Goal: Task Accomplishment & Management: Use online tool/utility

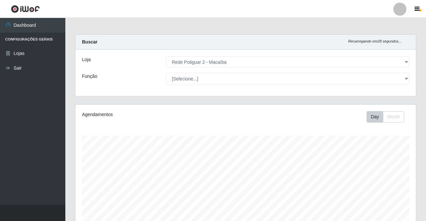
select select "101"
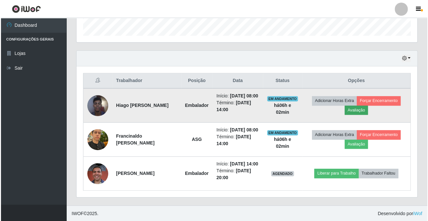
scroll to position [136, 340]
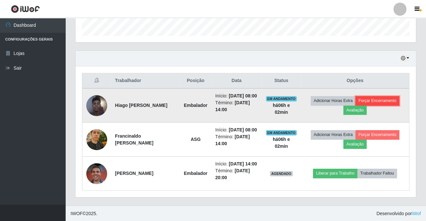
click at [376, 101] on button "Forçar Encerramento" at bounding box center [378, 100] width 44 height 9
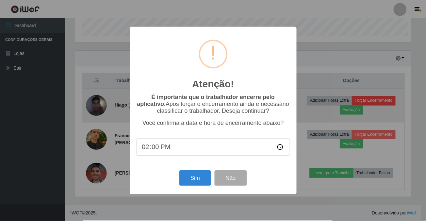
scroll to position [136, 337]
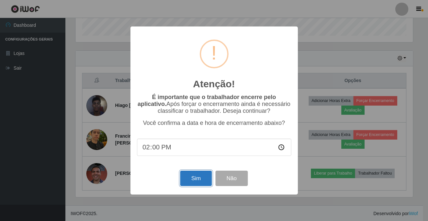
click at [199, 180] on button "Sim" at bounding box center [196, 178] width 32 height 15
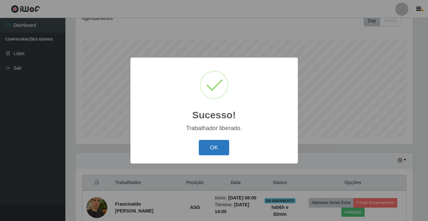
click at [214, 145] on button "OK" at bounding box center [214, 147] width 30 height 15
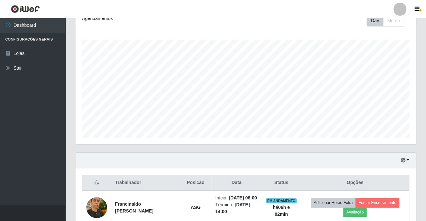
scroll to position [164, 0]
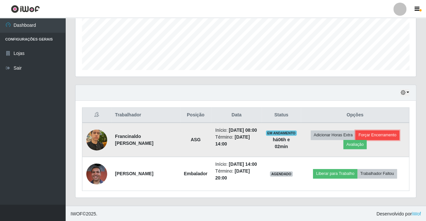
click at [385, 134] on button "Forçar Encerramento" at bounding box center [378, 134] width 44 height 9
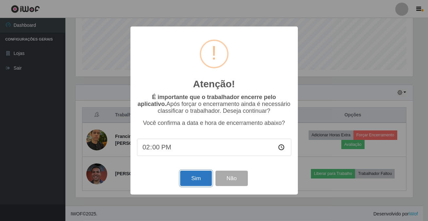
click at [205, 181] on button "Sim" at bounding box center [196, 178] width 32 height 15
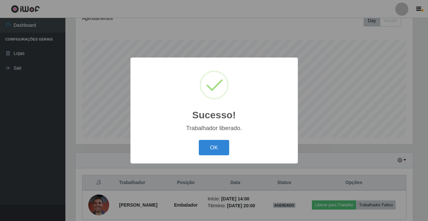
click at [229, 145] on div "OK Cancel" at bounding box center [214, 147] width 154 height 19
click at [221, 144] on button "OK" at bounding box center [214, 147] width 30 height 15
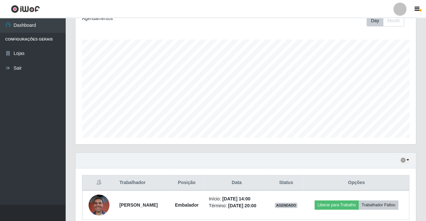
scroll to position [125, 0]
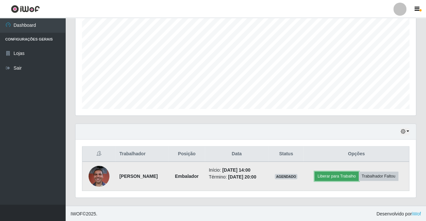
click at [330, 177] on button "Liberar para Trabalho" at bounding box center [337, 176] width 44 height 9
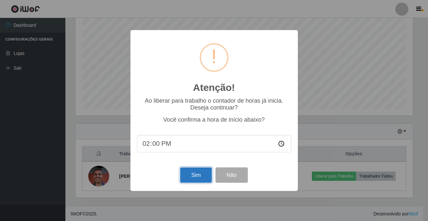
click at [193, 173] on button "Sim" at bounding box center [196, 174] width 32 height 15
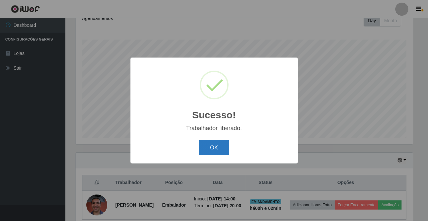
click at [216, 146] on button "OK" at bounding box center [214, 147] width 30 height 15
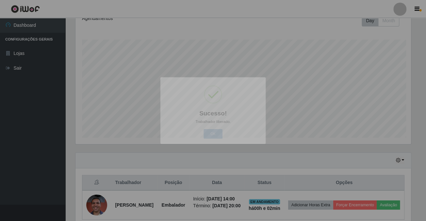
scroll to position [0, 0]
